Goal: Information Seeking & Learning: Learn about a topic

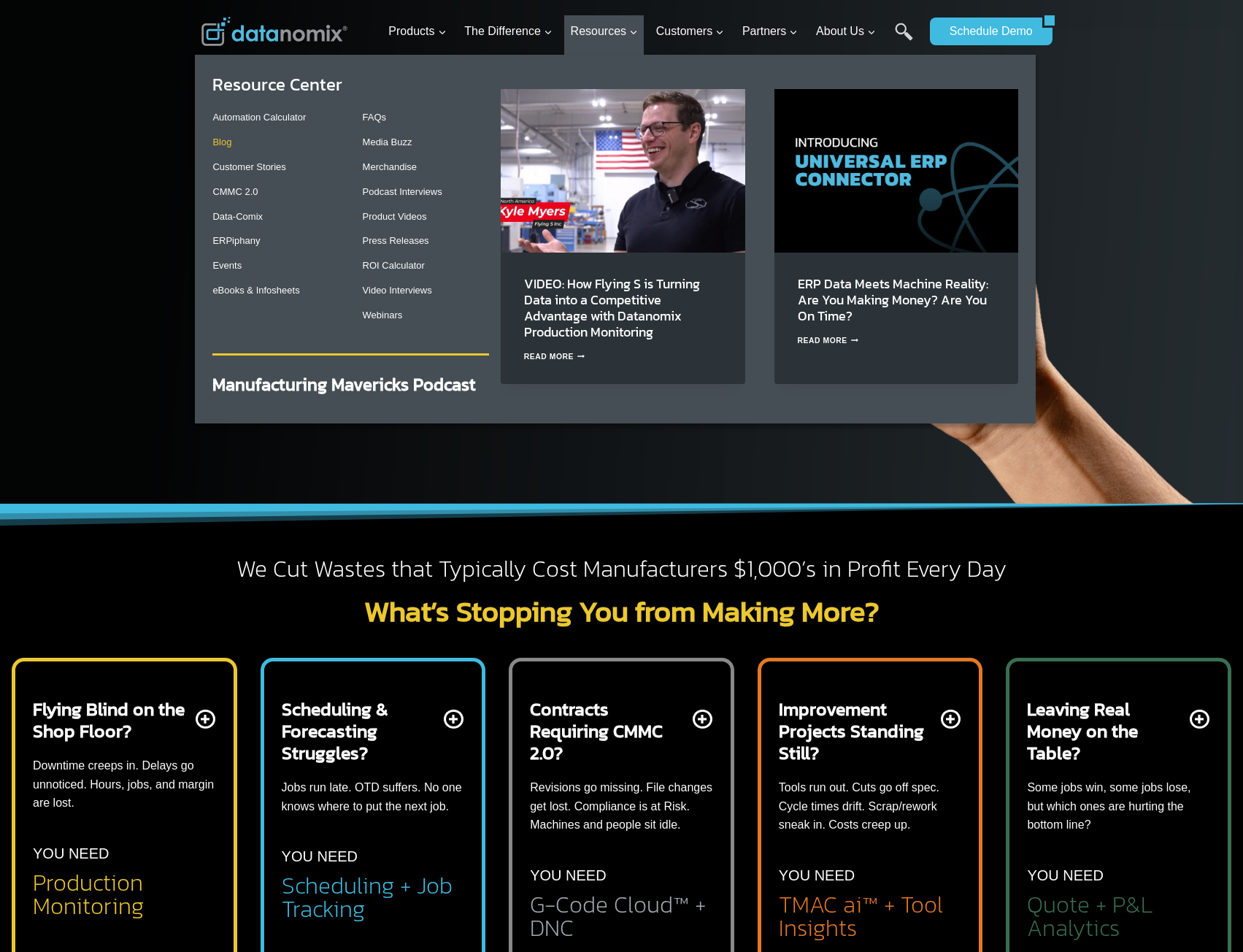
click at [225, 141] on link "Blog" at bounding box center [221, 142] width 19 height 11
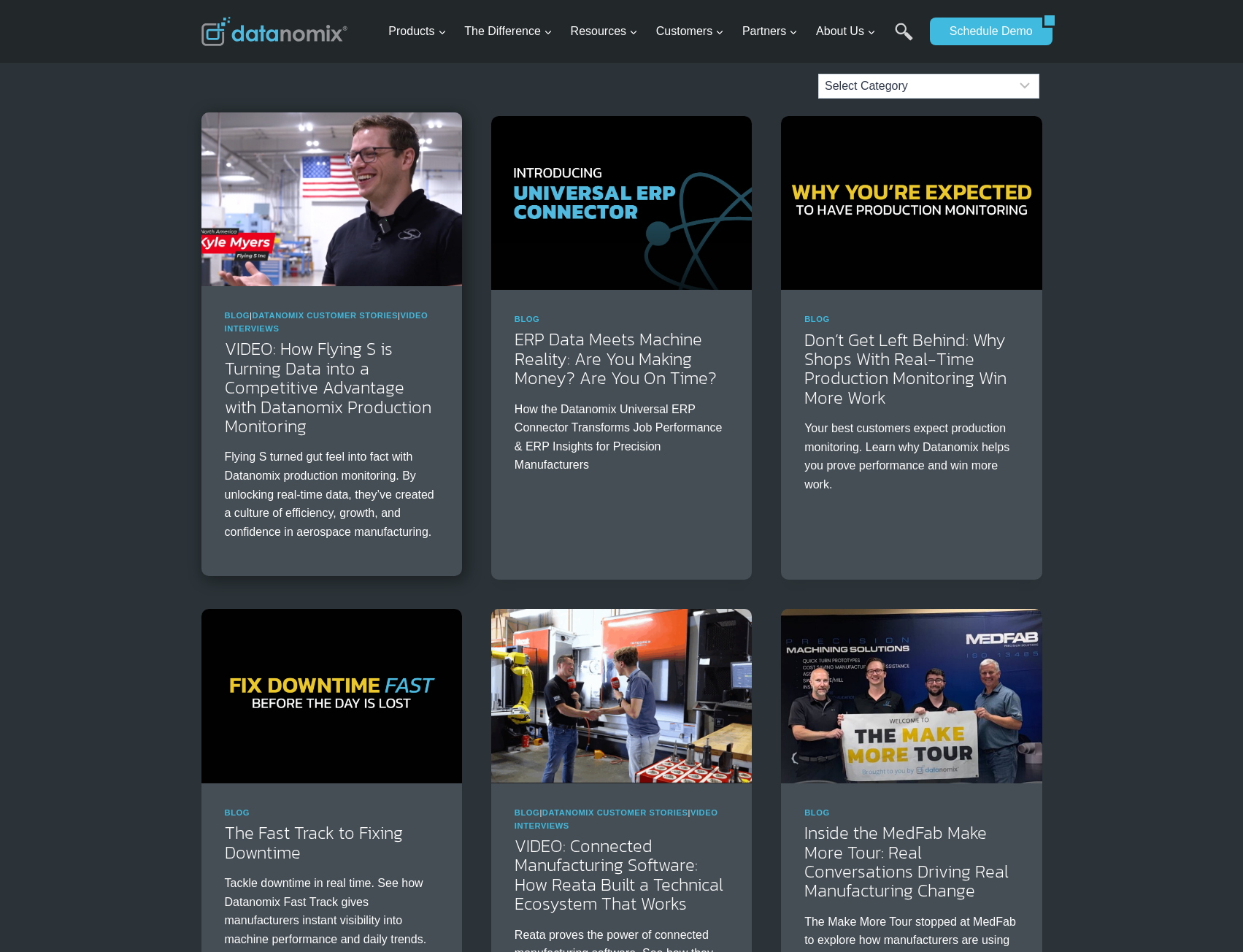
scroll to position [146, 0]
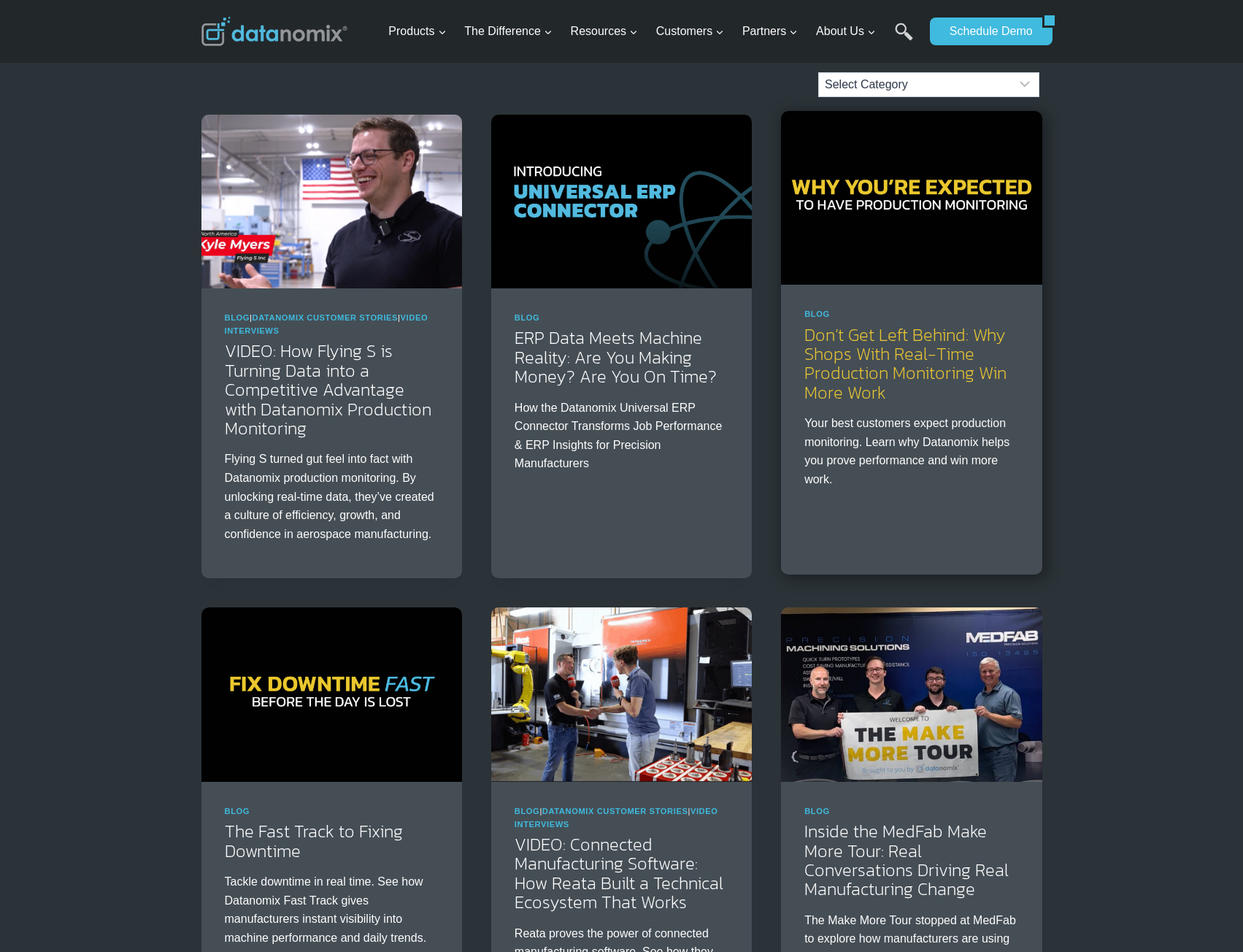
click at [914, 369] on link "Don’t Get Left Behind: Why Shops With Real-Time Production Monitoring Win More …" at bounding box center [905, 363] width 202 height 83
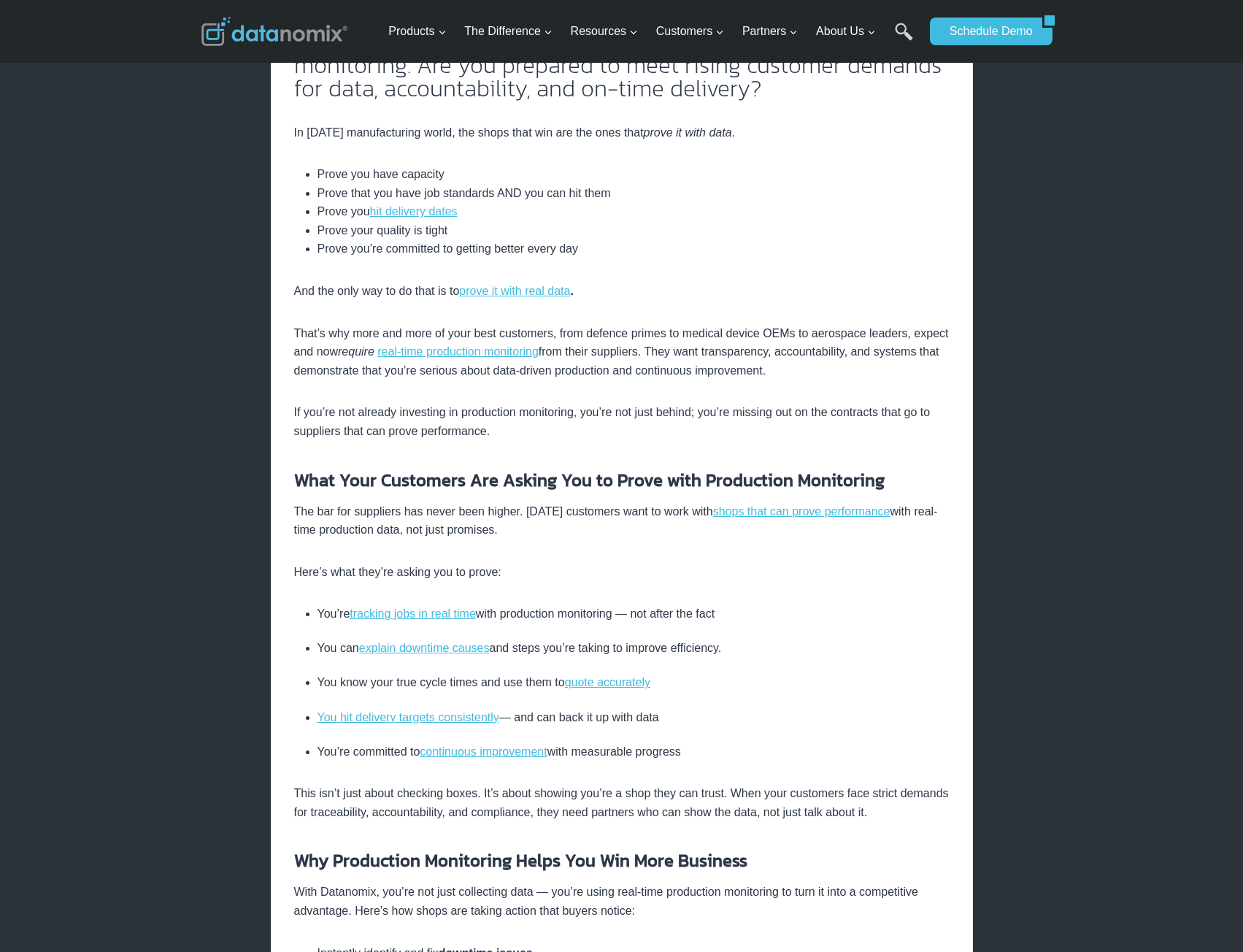
scroll to position [146, 0]
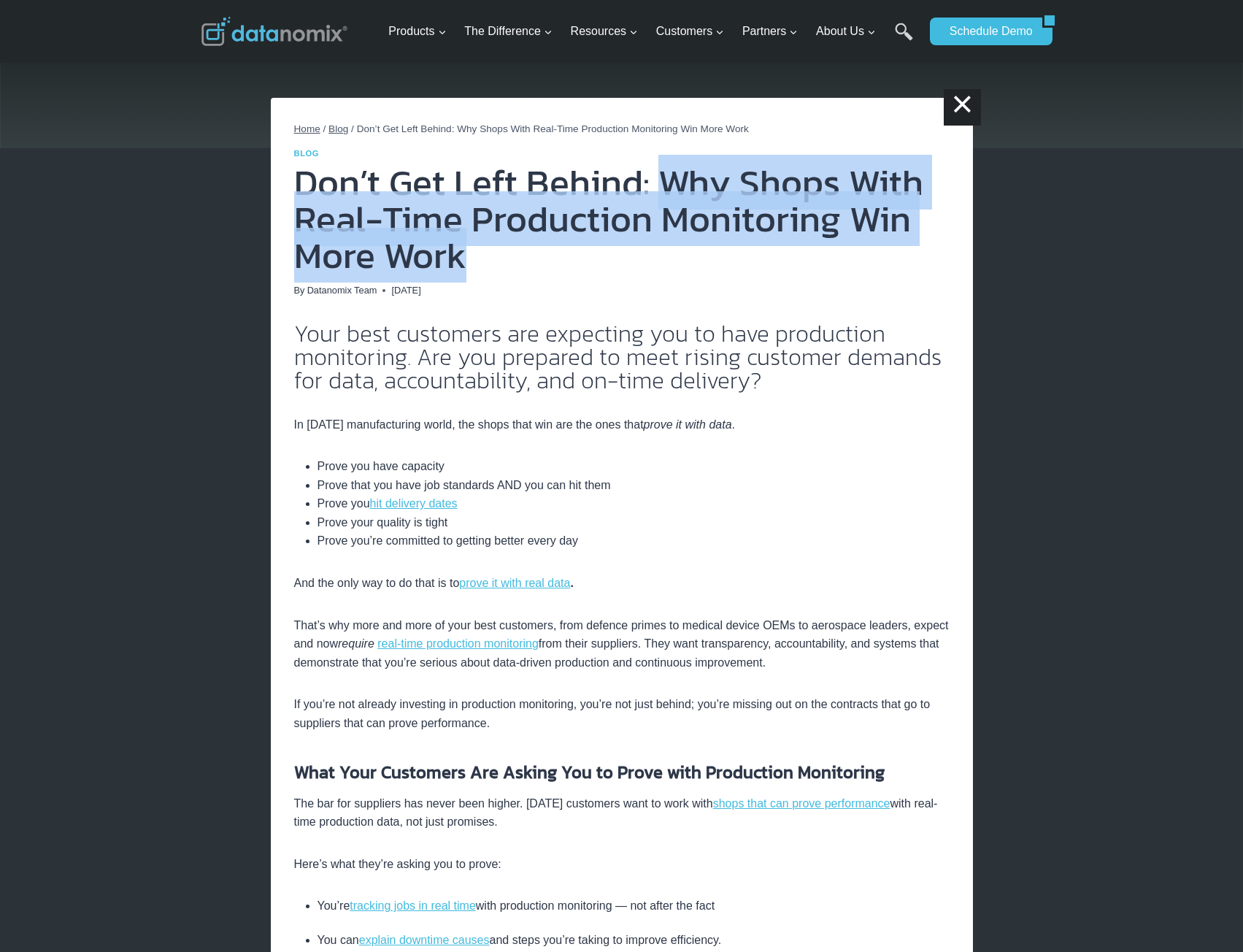
drag, startPoint x: 668, startPoint y: 185, endPoint x: 691, endPoint y: 251, distance: 69.9
click at [691, 251] on h1 "Don’t Get Left Behind: Why Shops With Real-Time Production Monitoring Win More …" at bounding box center [622, 219] width 655 height 110
copy h1 "Why Shops With Real-Time Production Monitoring Win More Work"
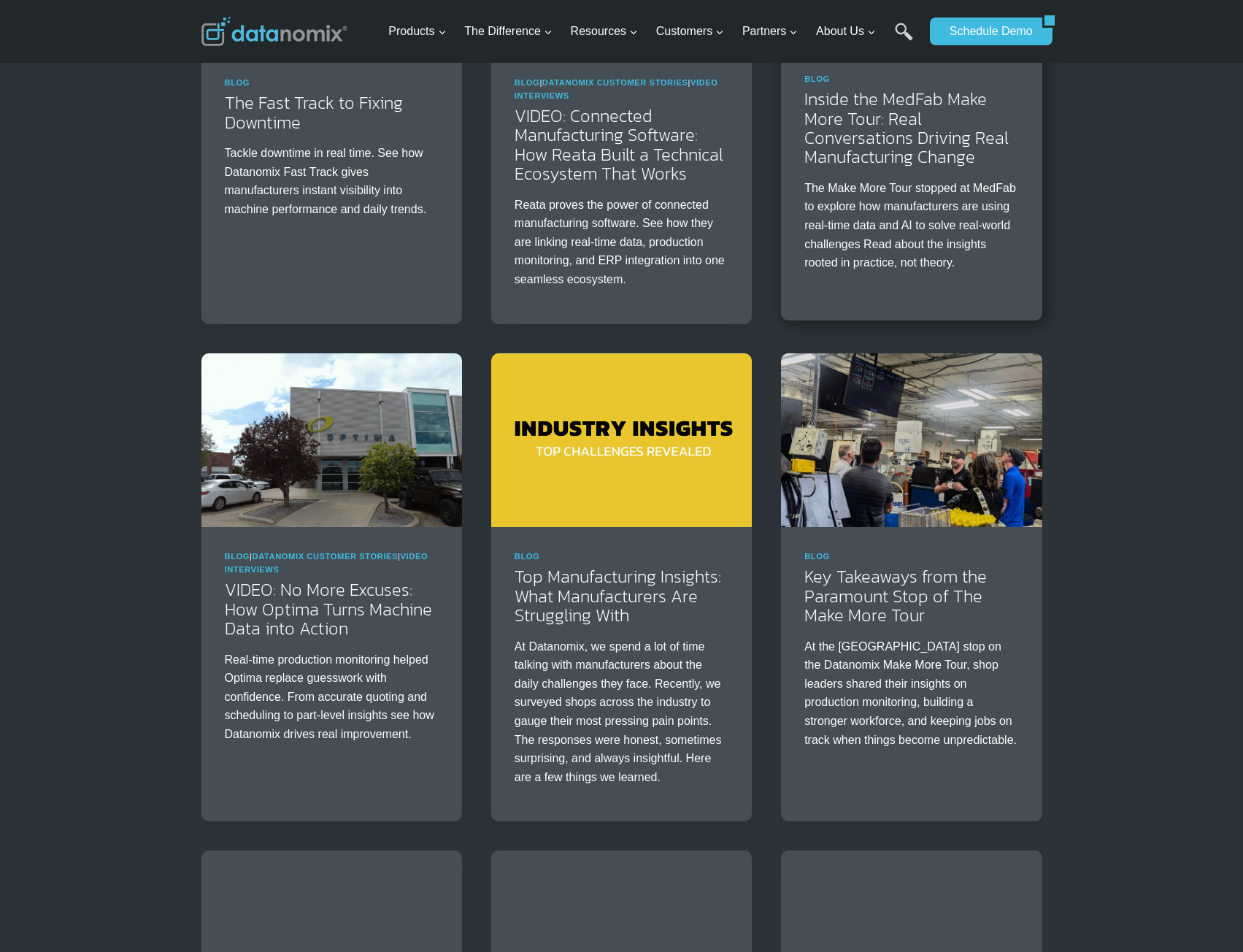
scroll to position [729, 0]
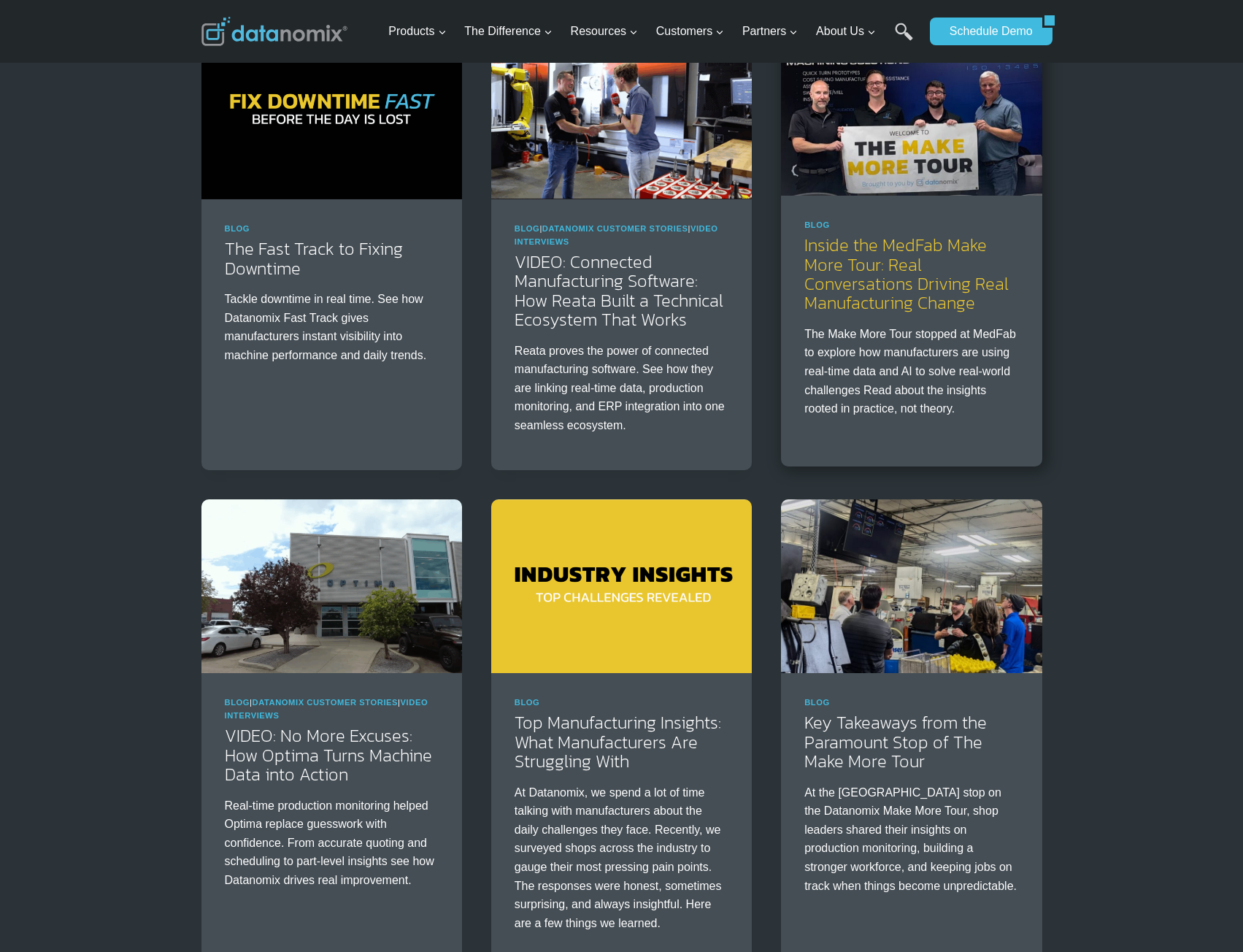
click at [904, 315] on link "Inside the MedFab Make More Tour: Real Conversations Driving Real Manufacturing…" at bounding box center [906, 273] width 204 height 83
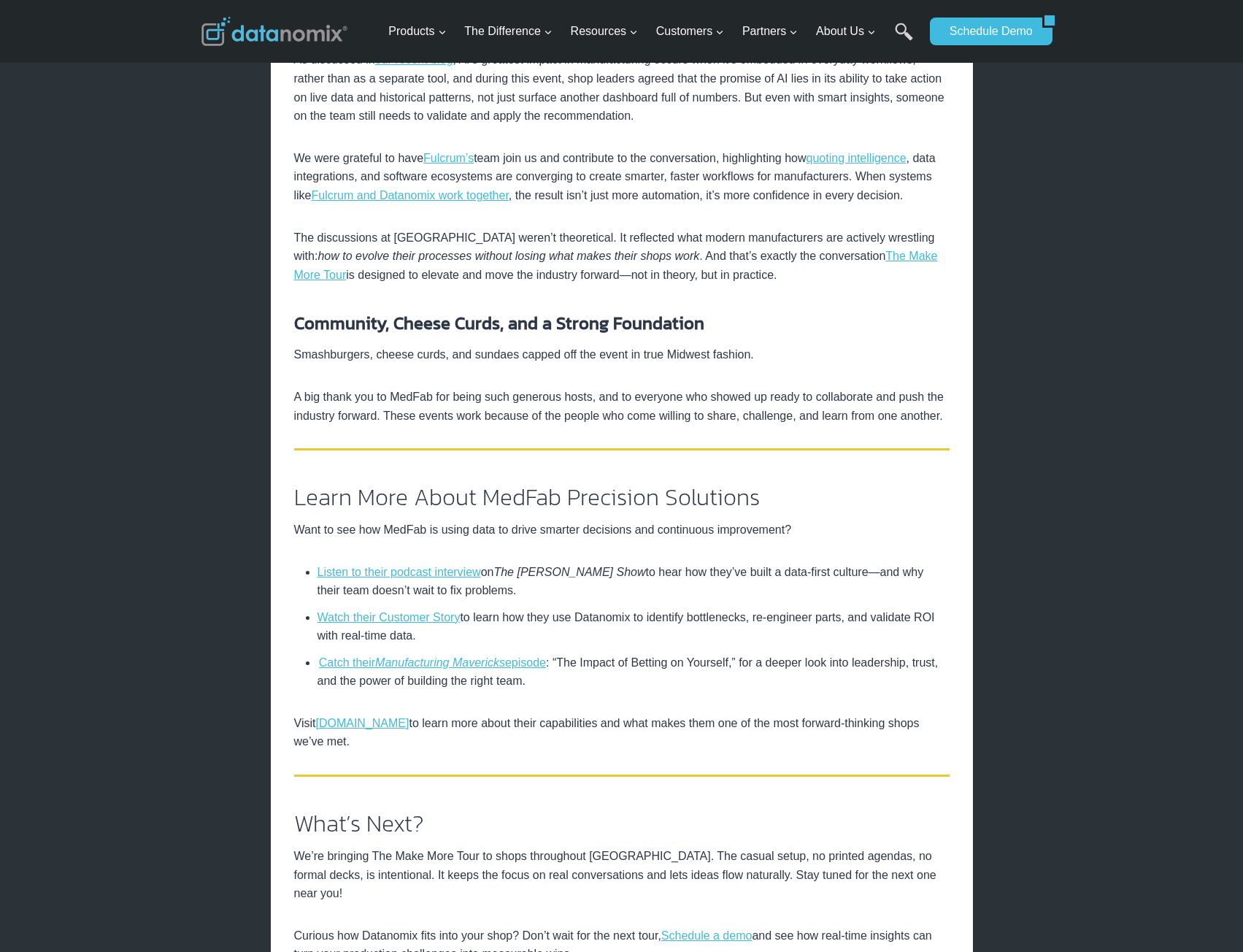
scroll to position [1751, 0]
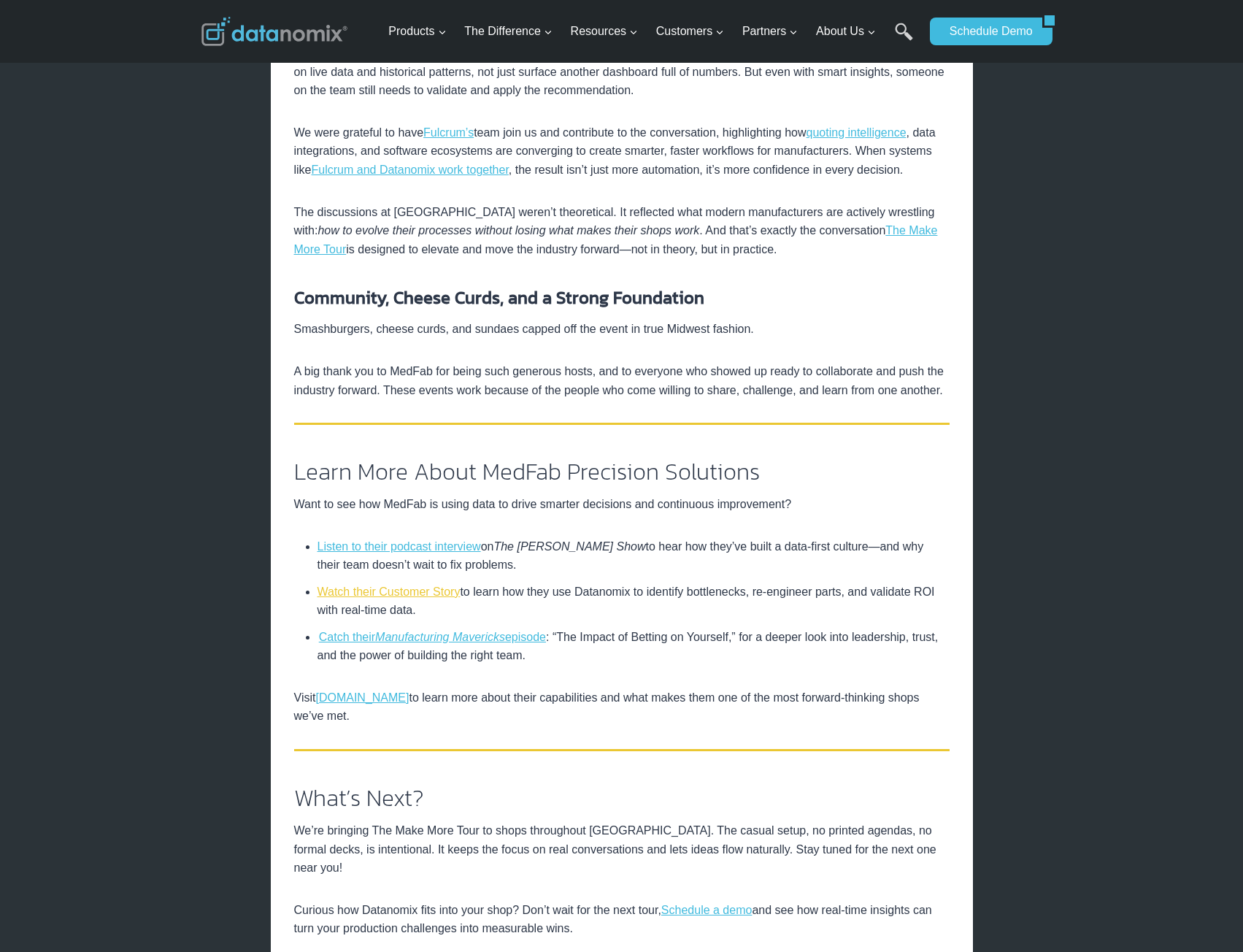
click at [397, 597] on link "Watch their Customer Story" at bounding box center [388, 591] width 143 height 13
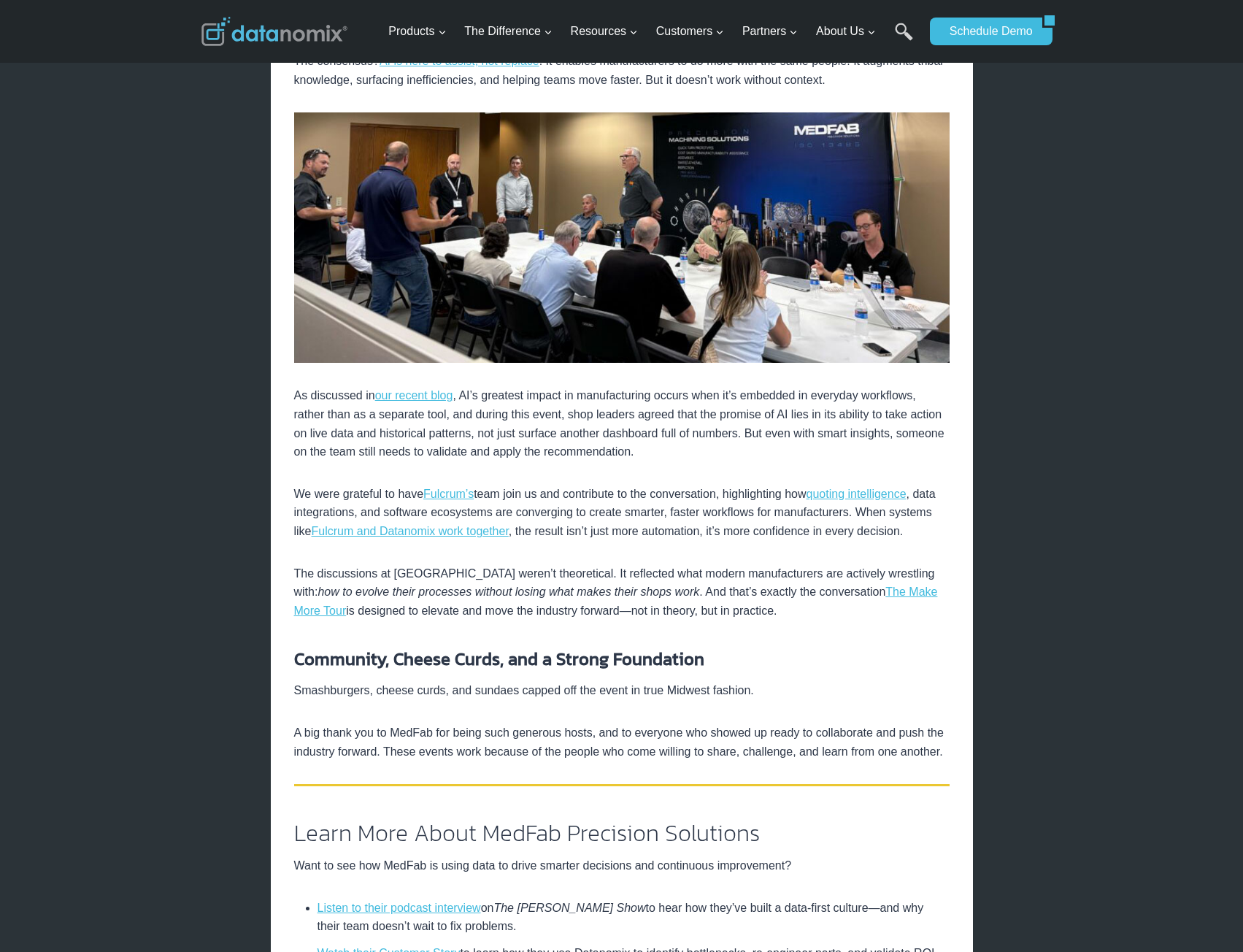
scroll to position [1387, 0]
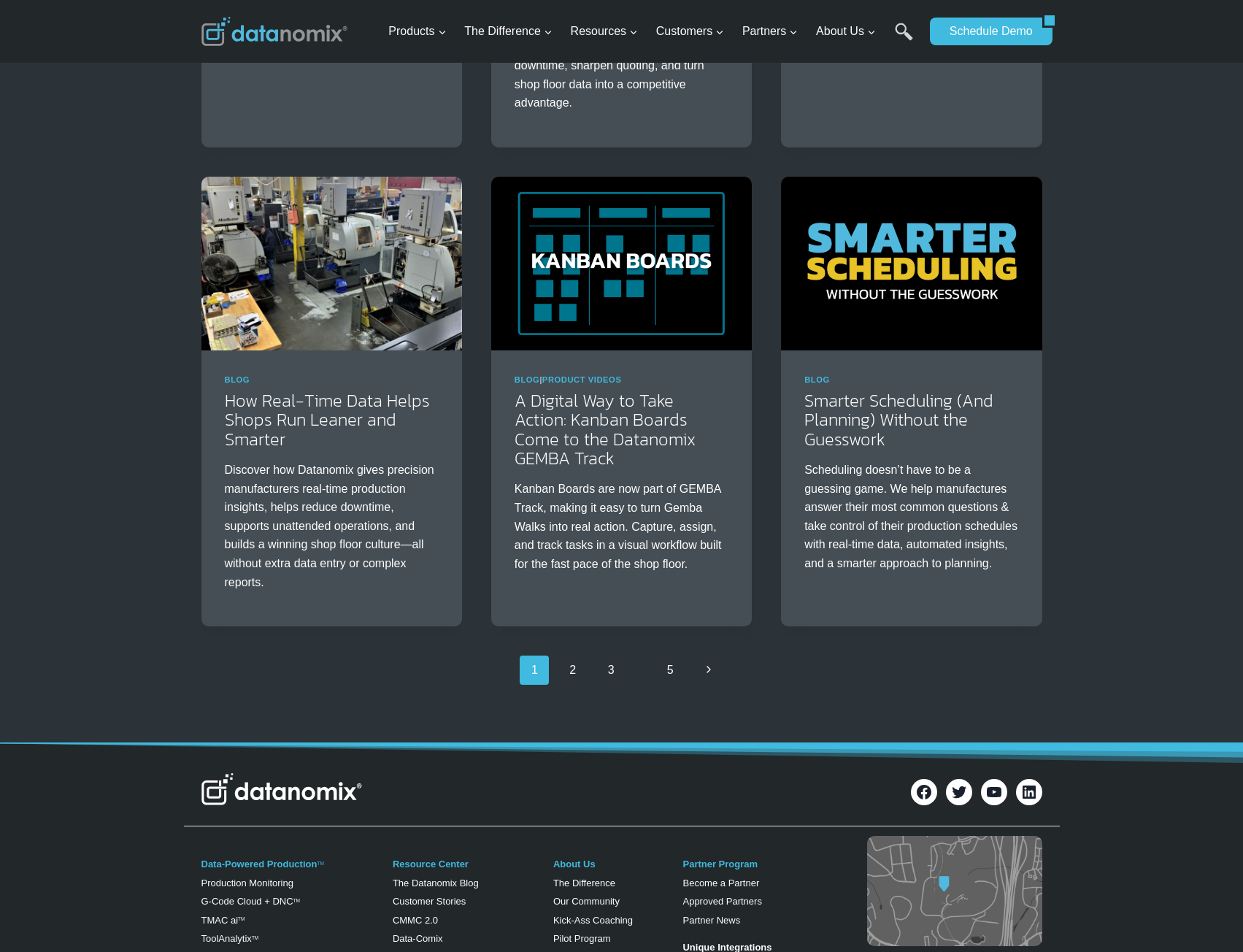
scroll to position [2042, 0]
click at [575, 670] on link "2" at bounding box center [572, 669] width 29 height 29
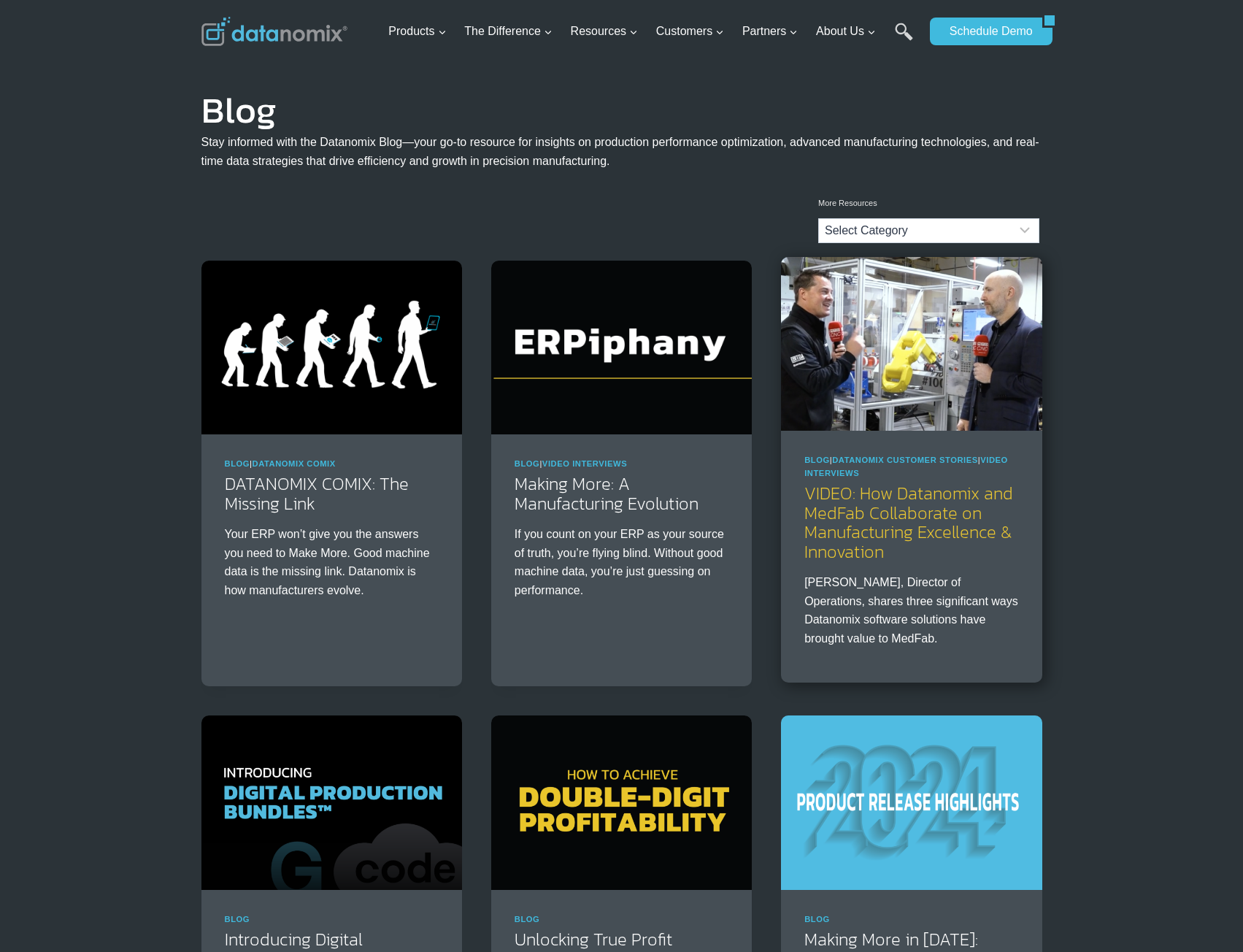
click at [888, 531] on link "VIDEO: How Datanomix and MedFab Collaborate on Manufacturing Excellence & Innov…" at bounding box center [909, 522] width 209 height 83
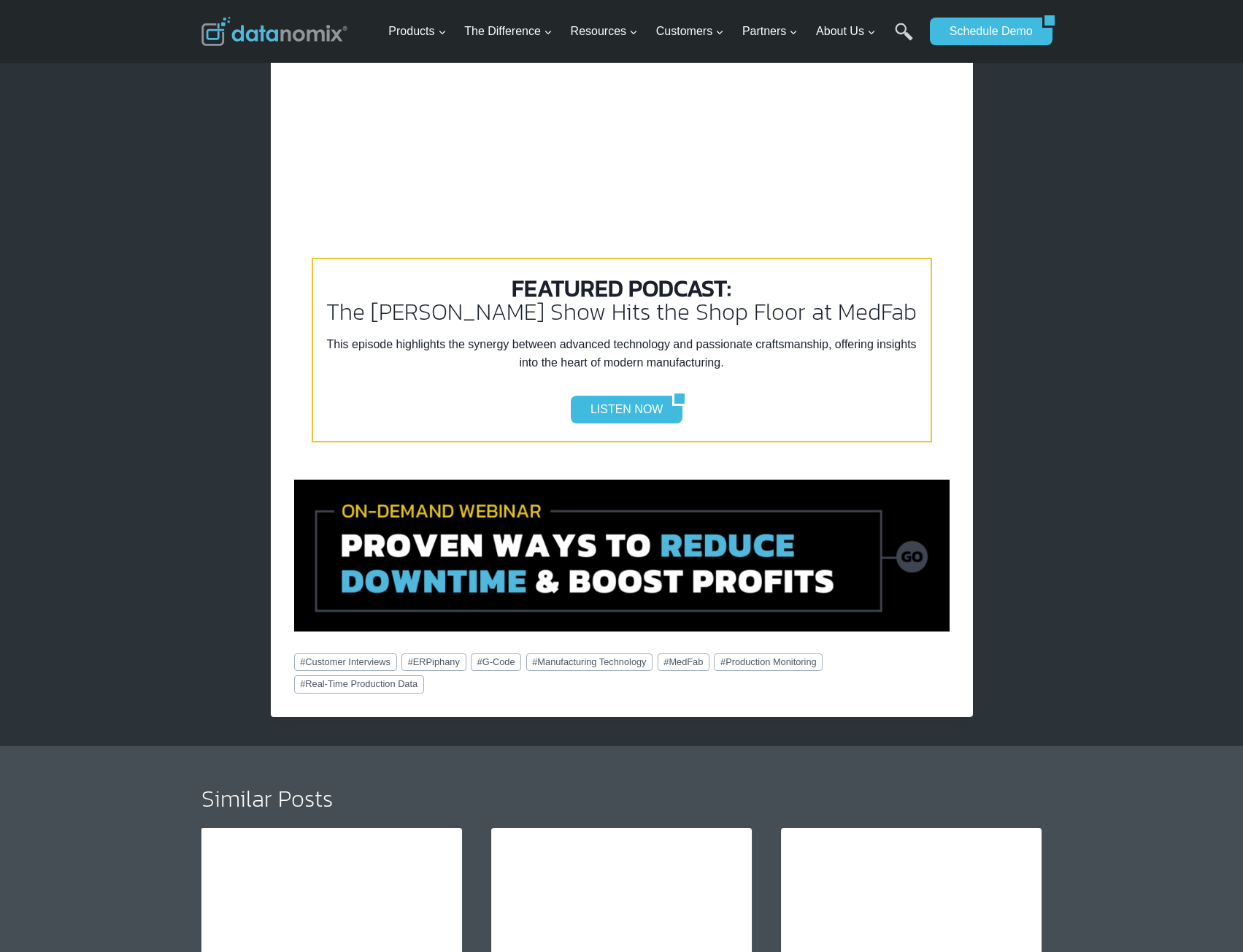
scroll to position [1970, 0]
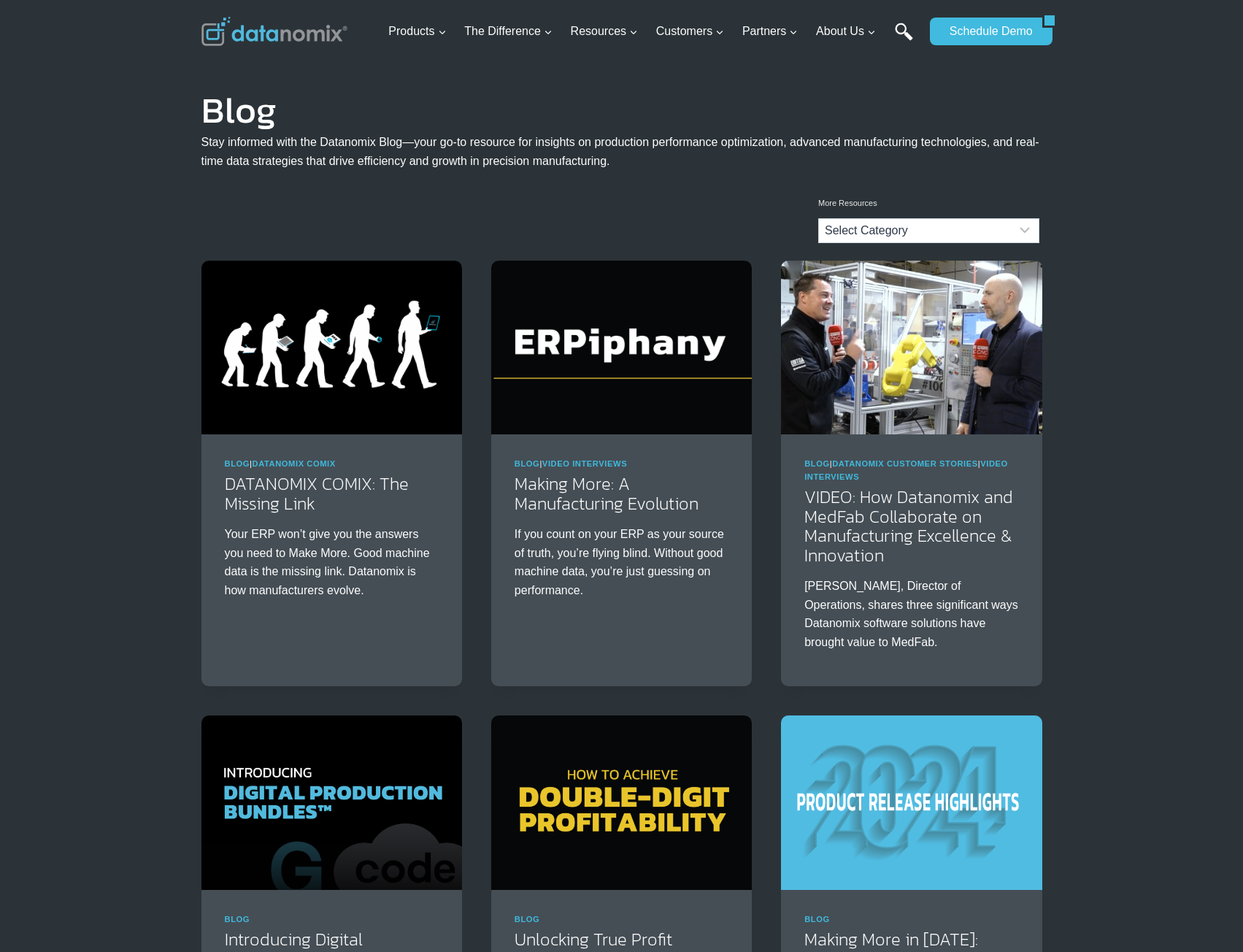
click at [904, 33] on link "Search" at bounding box center [904, 38] width 18 height 33
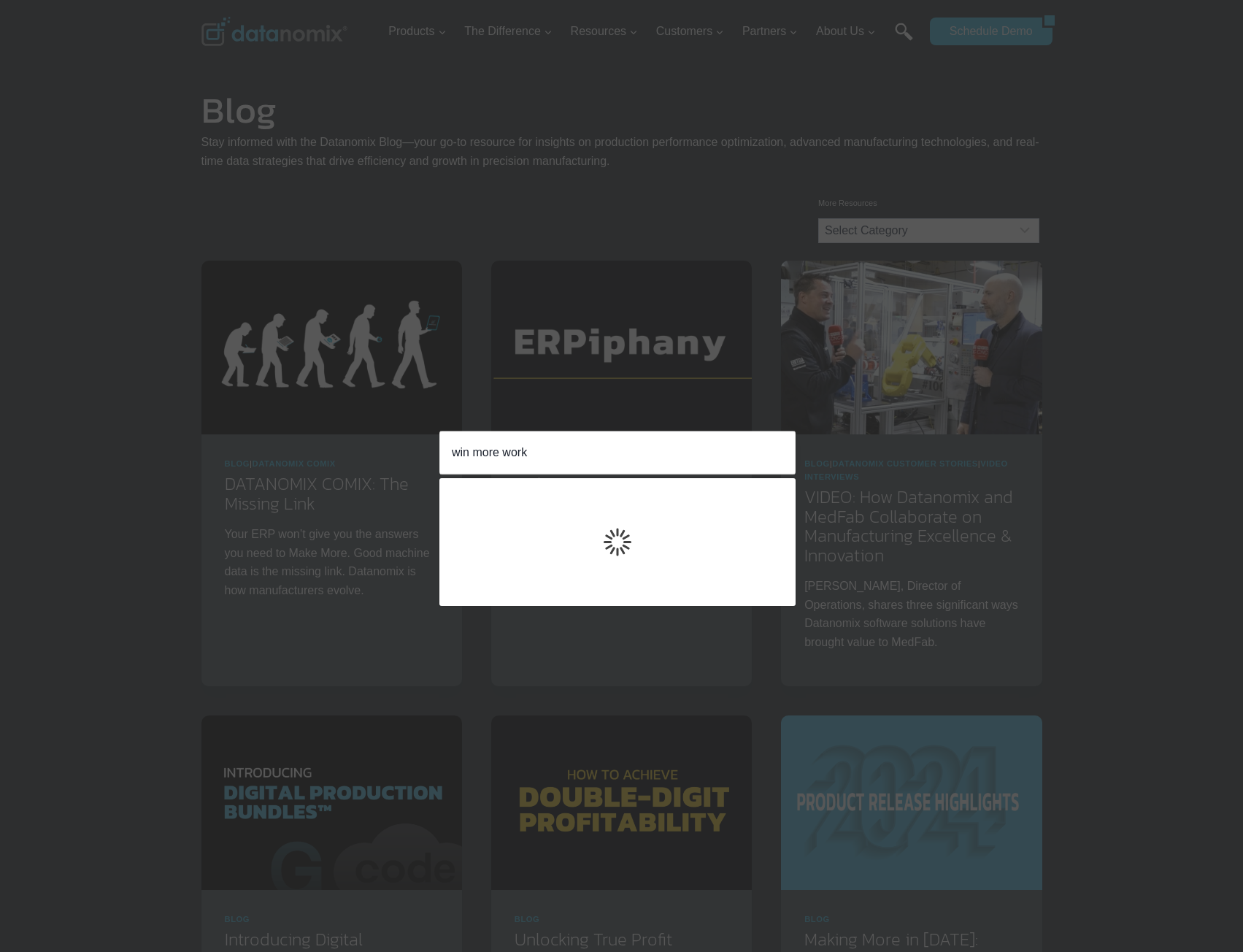
type input "win more work"
click input "Search" at bounding box center [0, 0] width 0 height 0
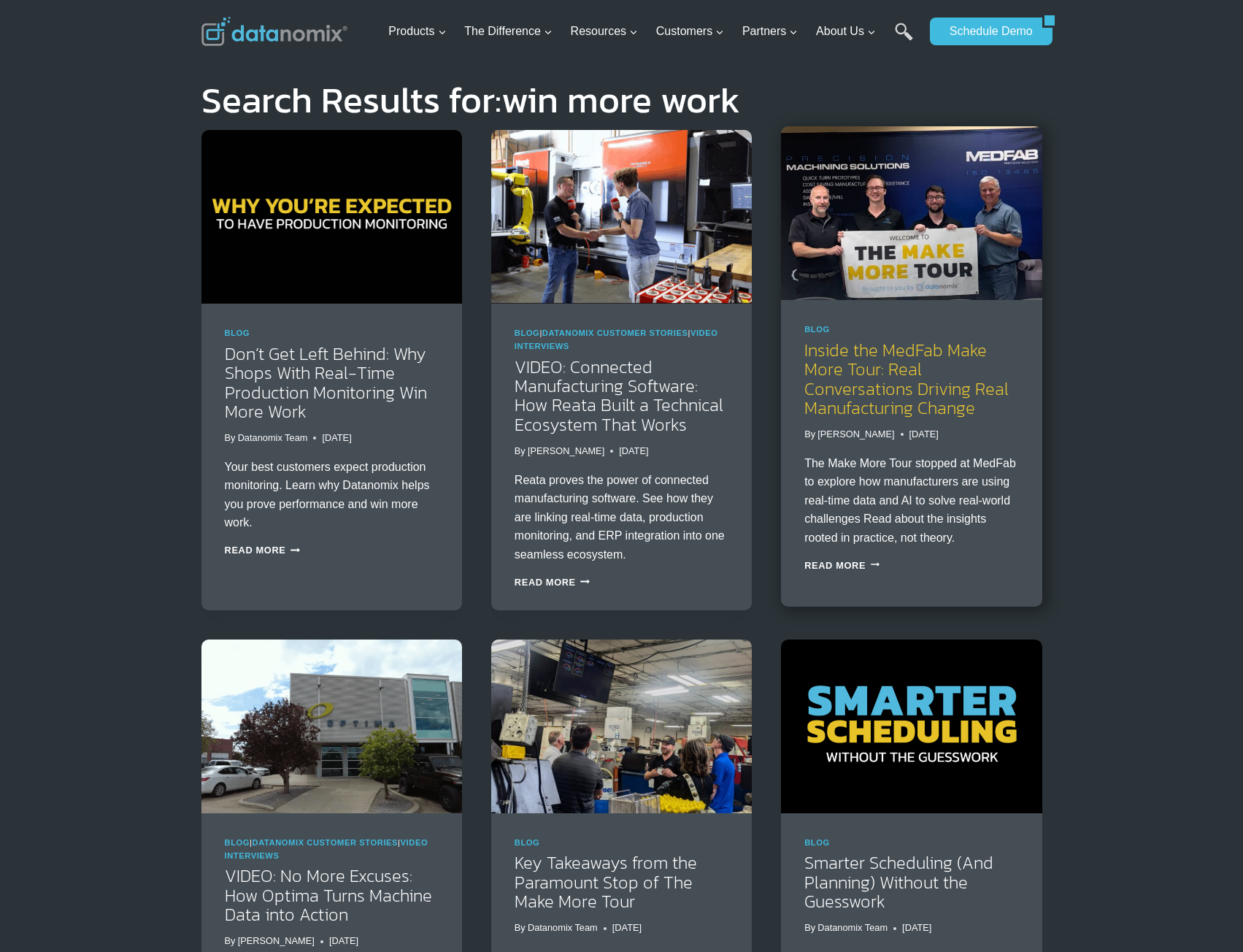
click at [928, 400] on link "Inside the MedFab Make More Tour: Real Conversations Driving Real Manufacturing…" at bounding box center [906, 379] width 204 height 83
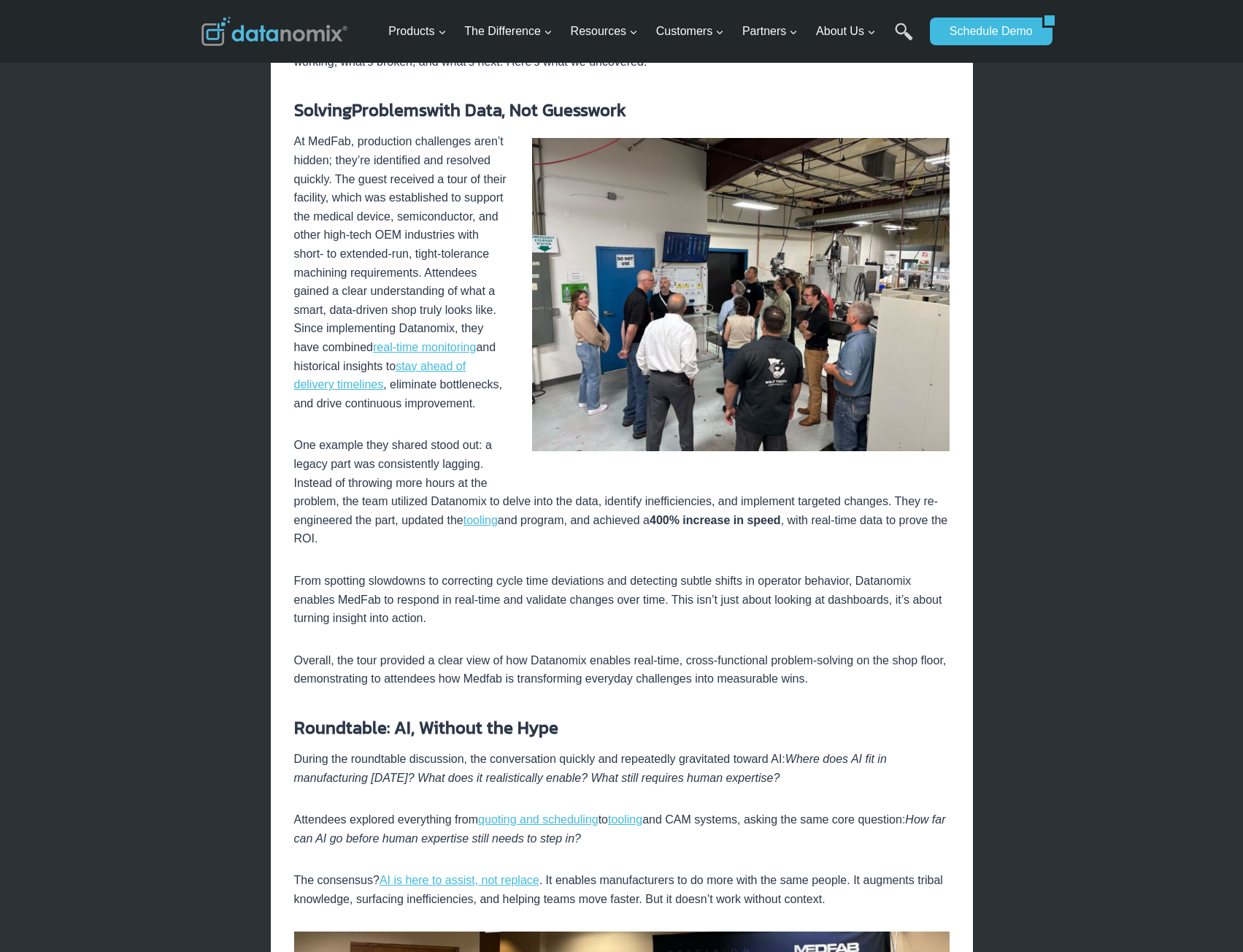
scroll to position [656, 0]
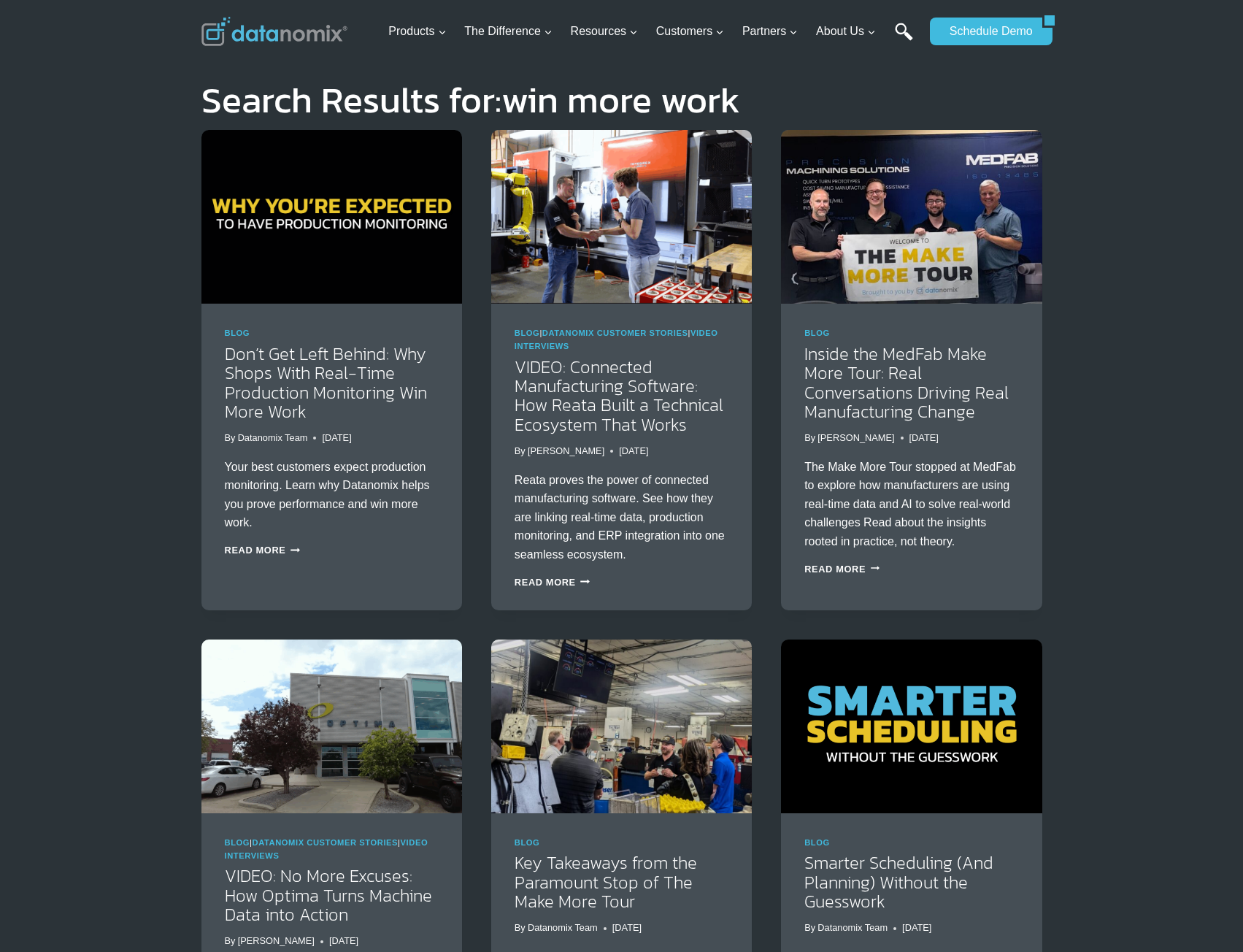
click at [902, 32] on link "Search" at bounding box center [904, 38] width 18 height 33
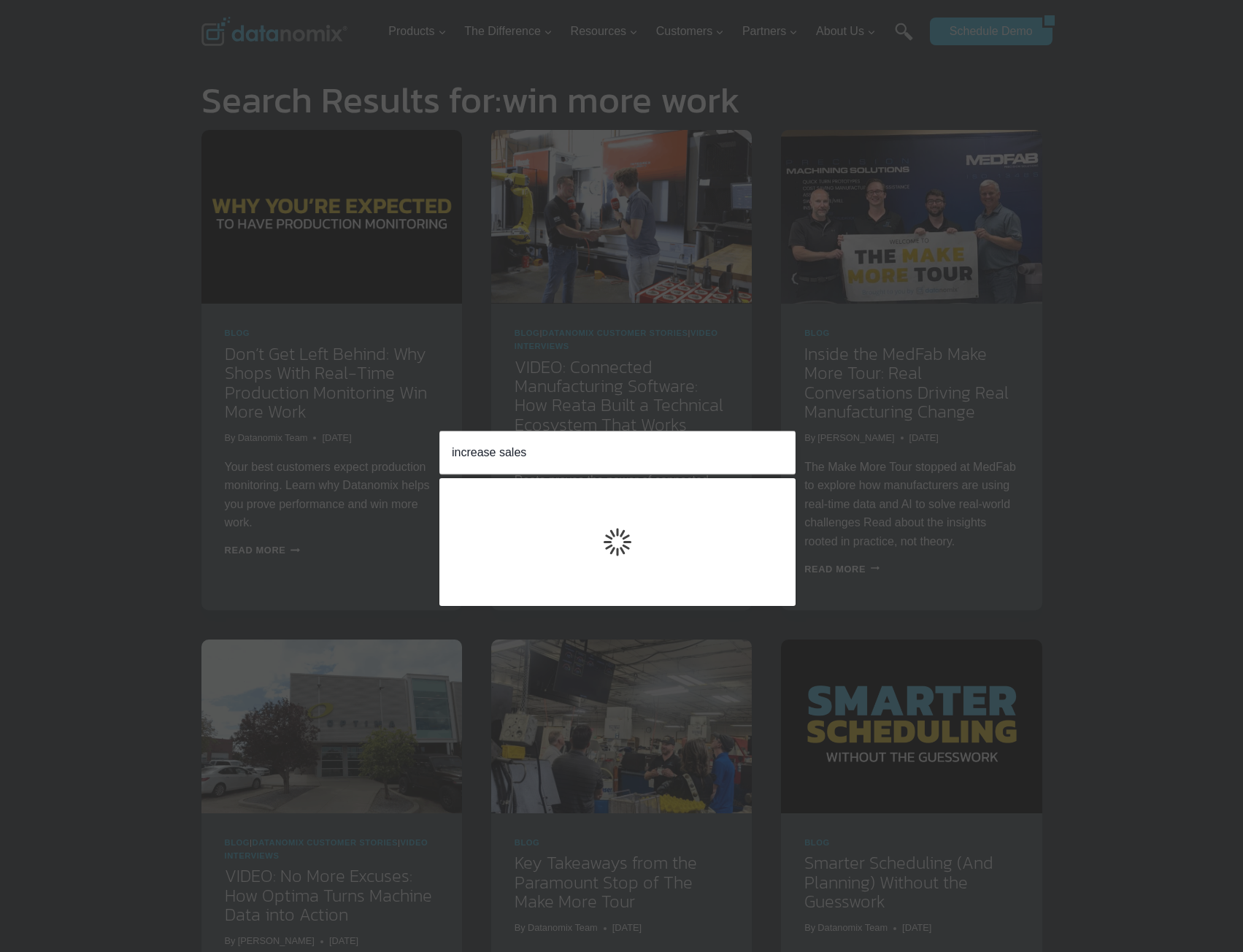
type input "increase sales"
click input "Search" at bounding box center [0, 0] width 0 height 0
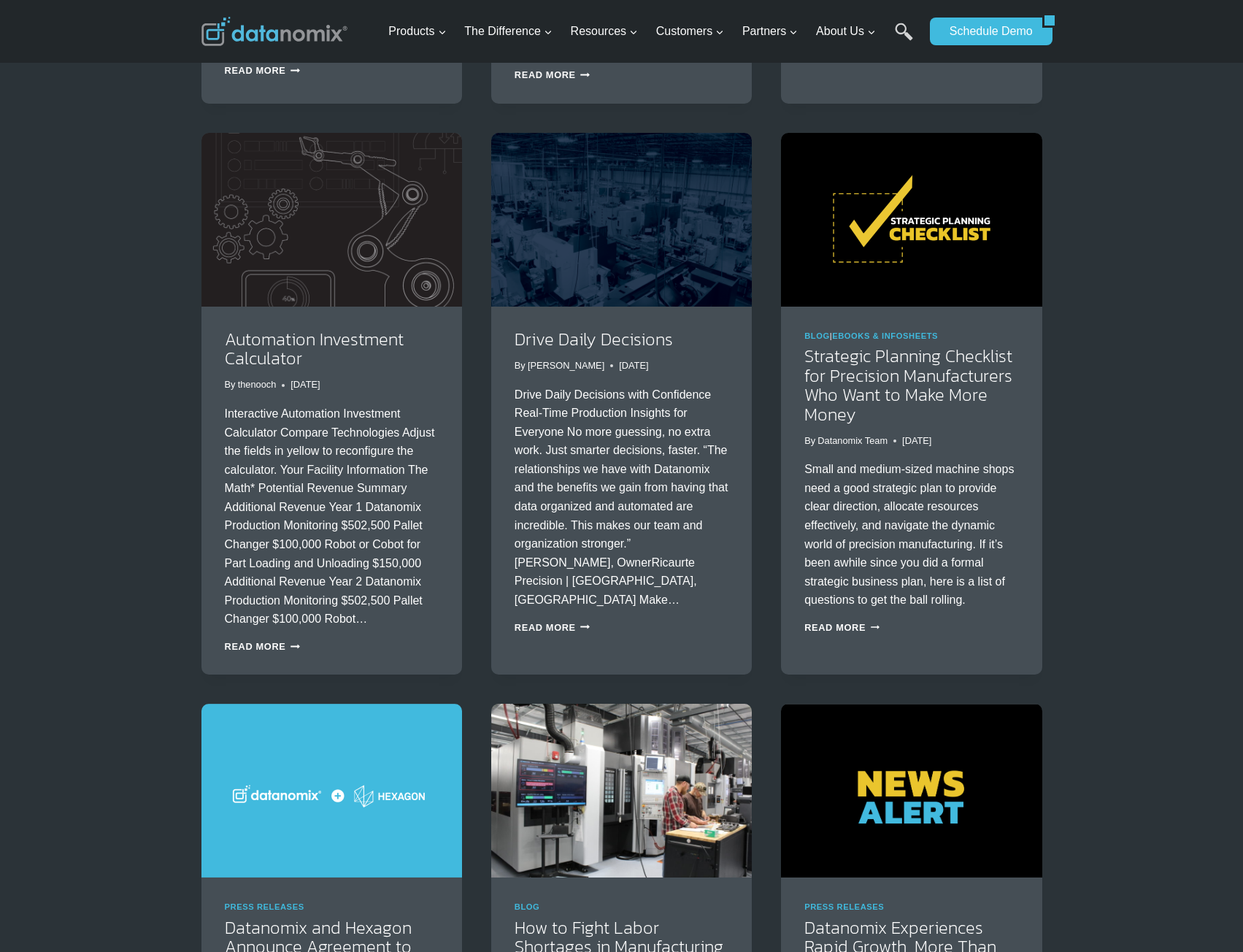
scroll to position [511, 0]
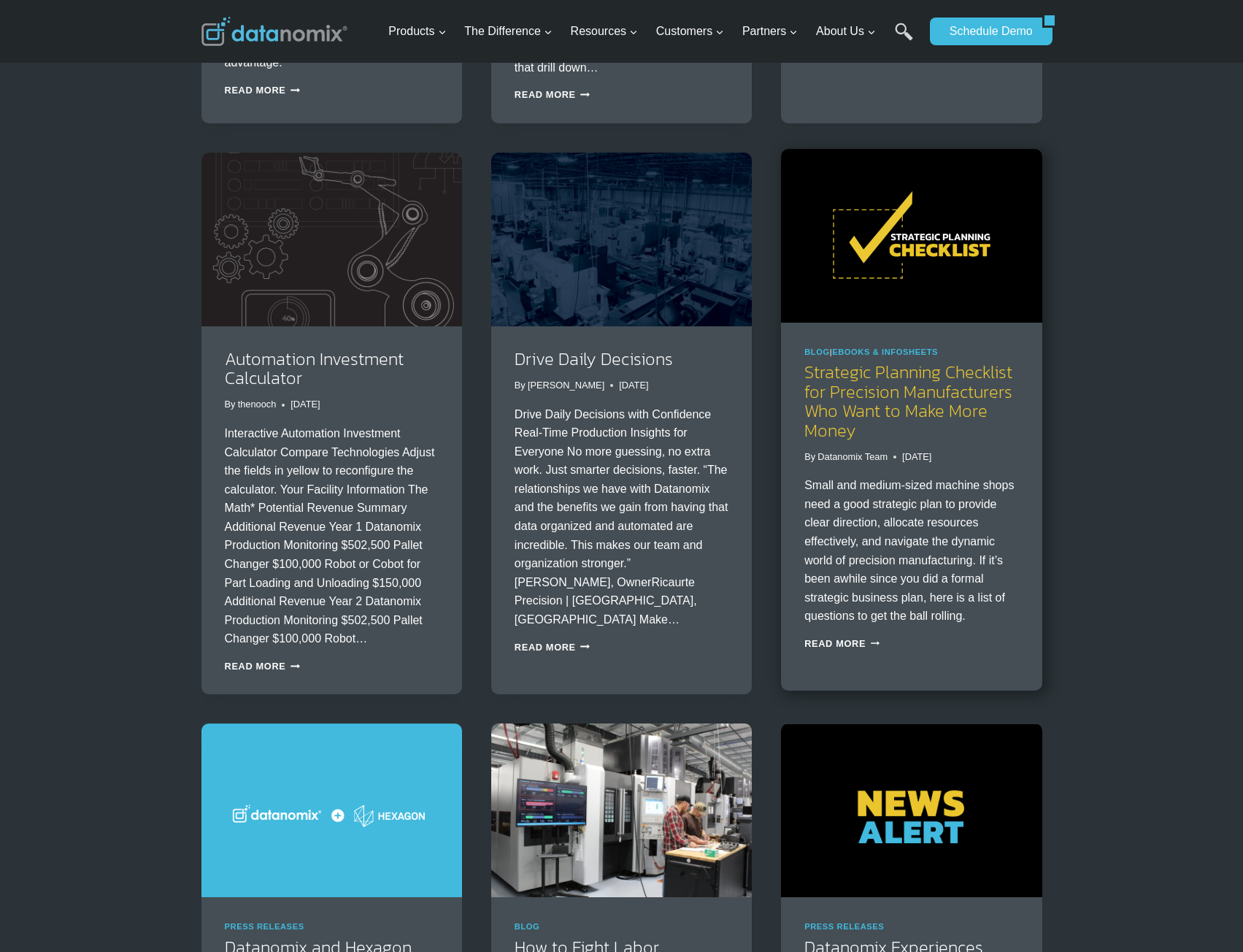
click at [924, 405] on link "Strategic Planning Checklist for Precision Manufacturers Who Want to Make More …" at bounding box center [908, 400] width 208 height 83
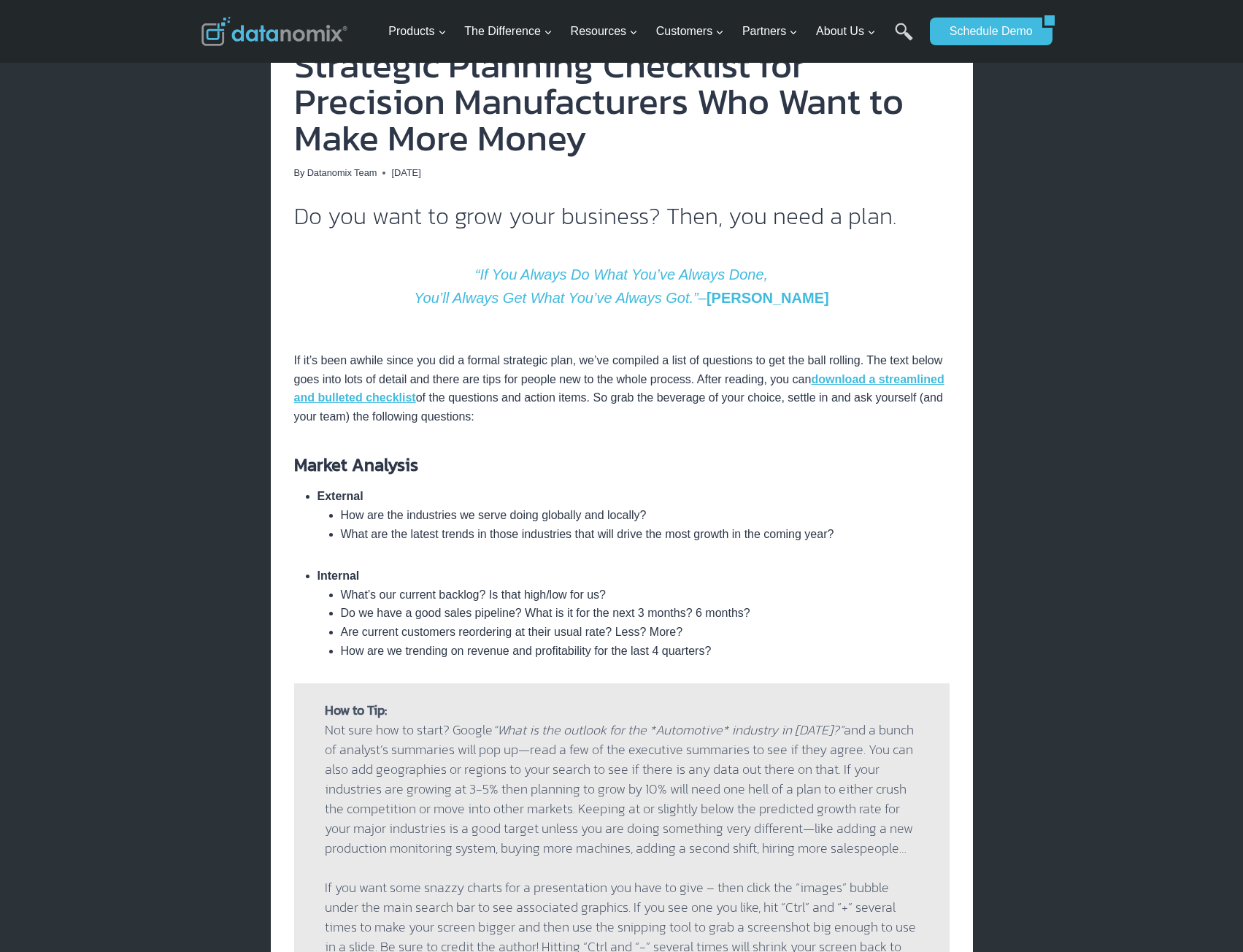
scroll to position [292, 0]
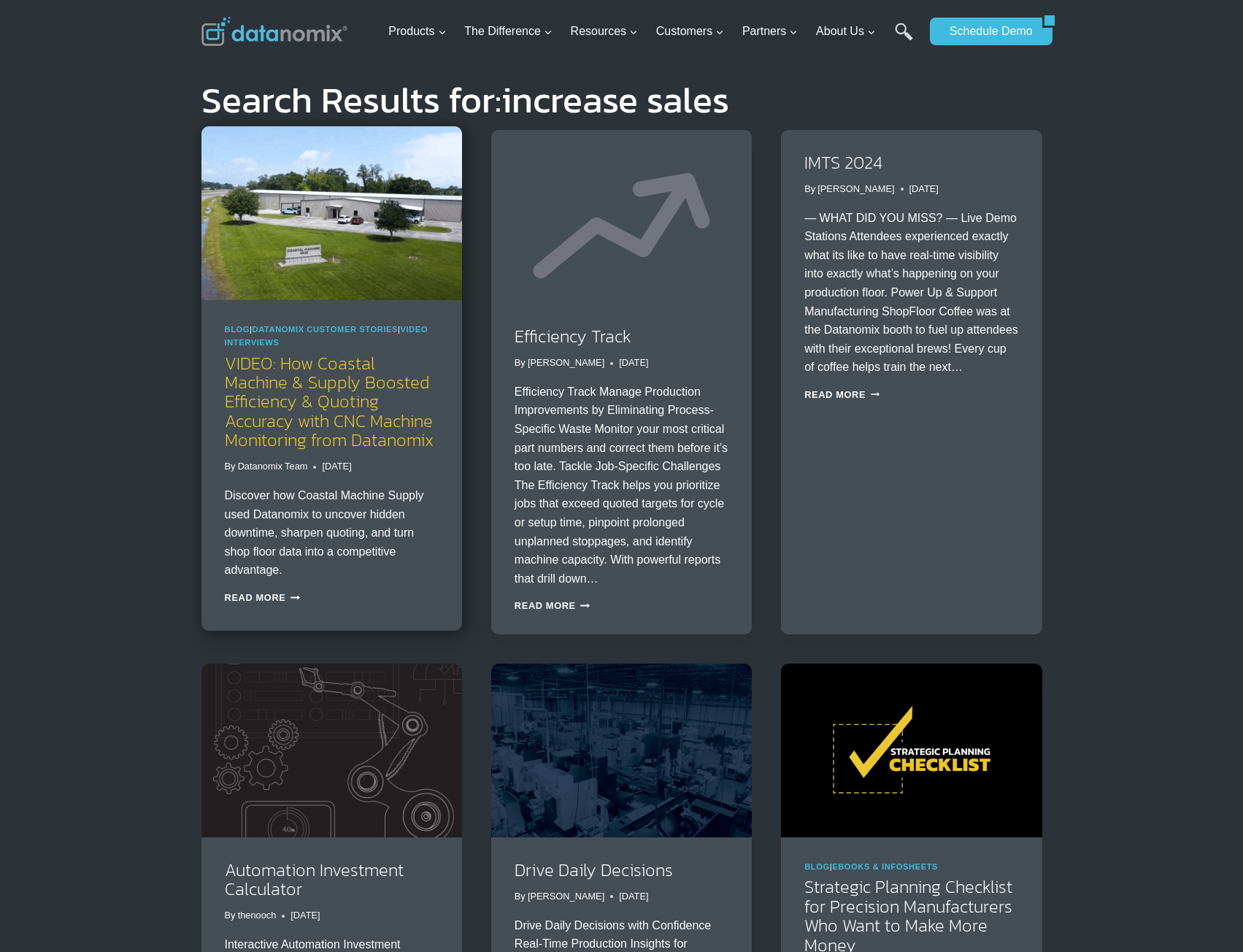
click at [359, 435] on link "VIDEO: How Coastal Machine & Supply Boosted Efficiency & Quoting Accuracy with …" at bounding box center [330, 401] width 209 height 103
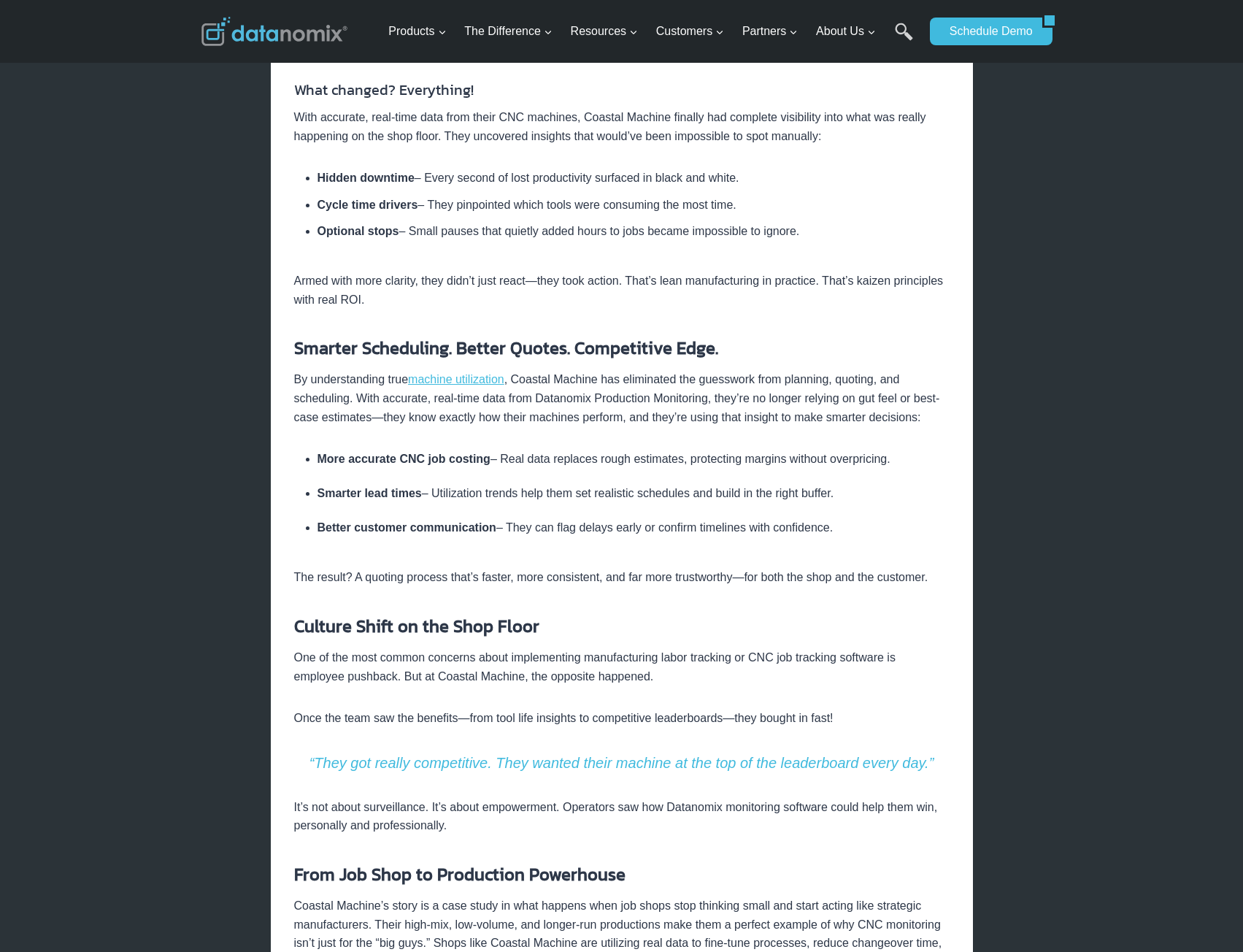
scroll to position [876, 0]
